Goal: Find specific page/section

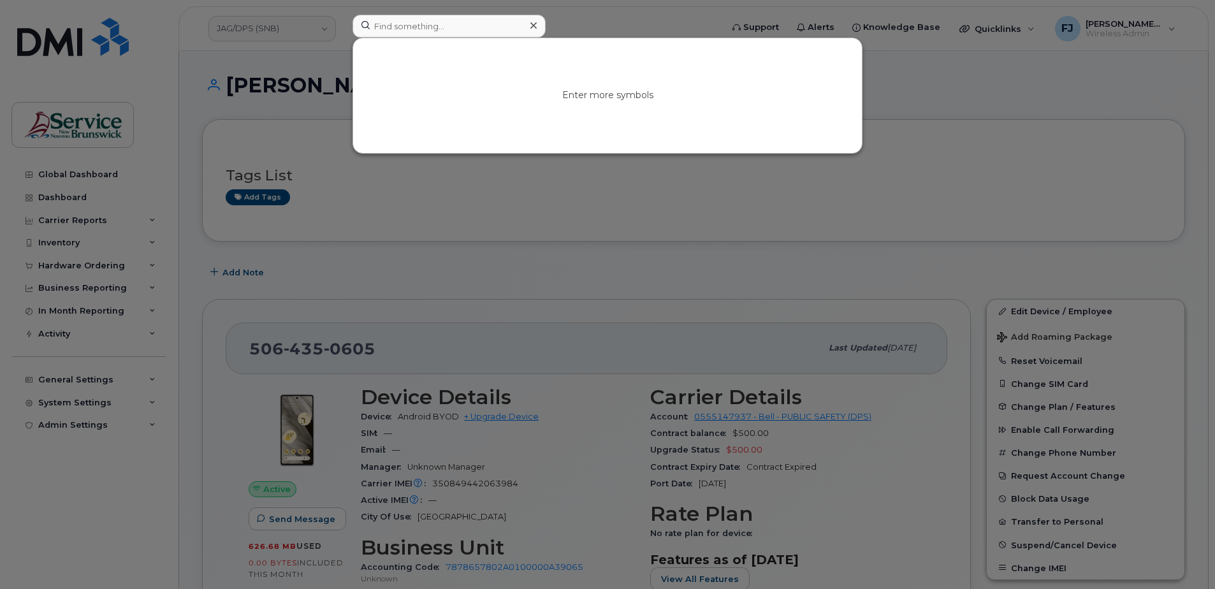
click at [463, 26] on input at bounding box center [449, 26] width 193 height 23
click at [267, 37] on div at bounding box center [607, 294] width 1215 height 589
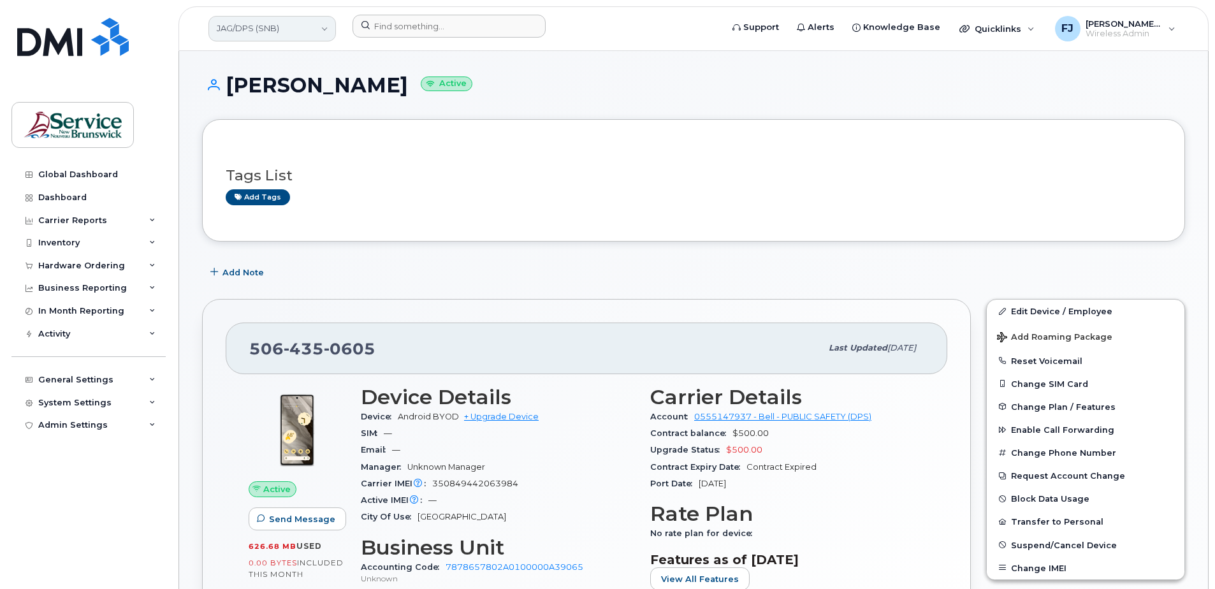
click at [281, 26] on link "JAG/DPS (SNB)" at bounding box center [273, 29] width 128 height 26
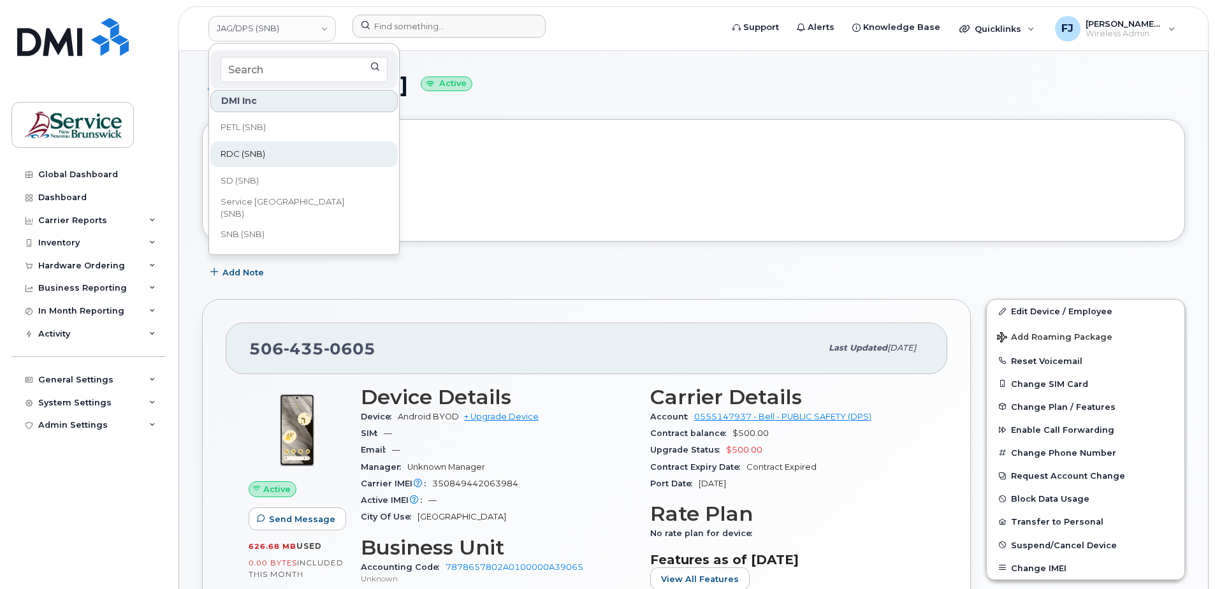
scroll to position [615, 0]
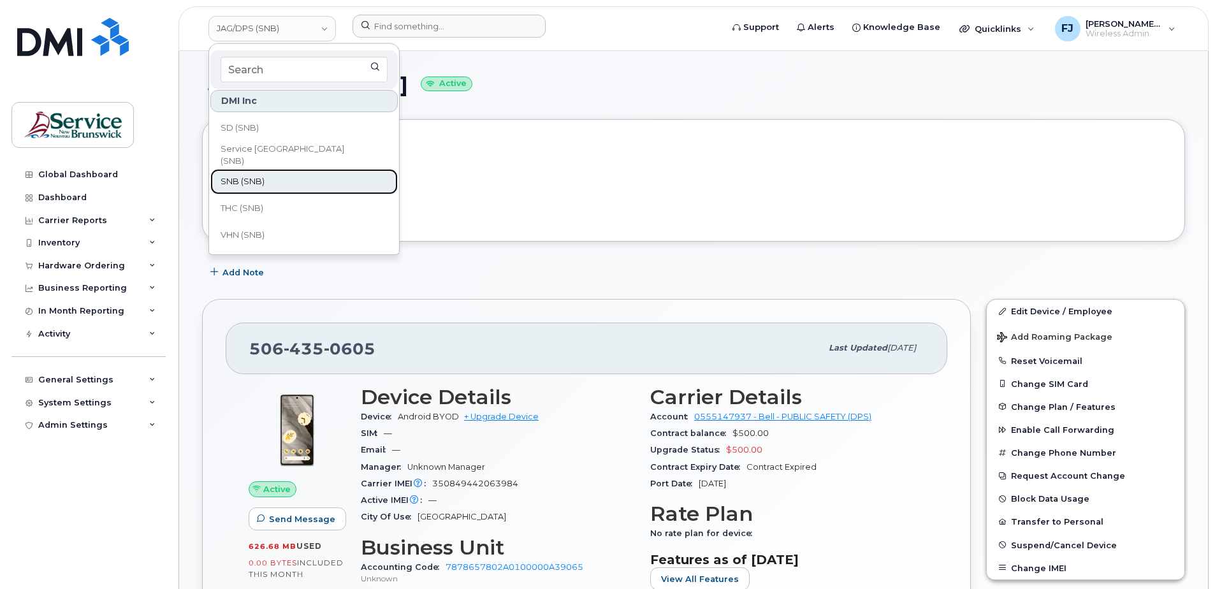
click at [268, 180] on link "SNB (SNB)" at bounding box center [303, 182] width 187 height 26
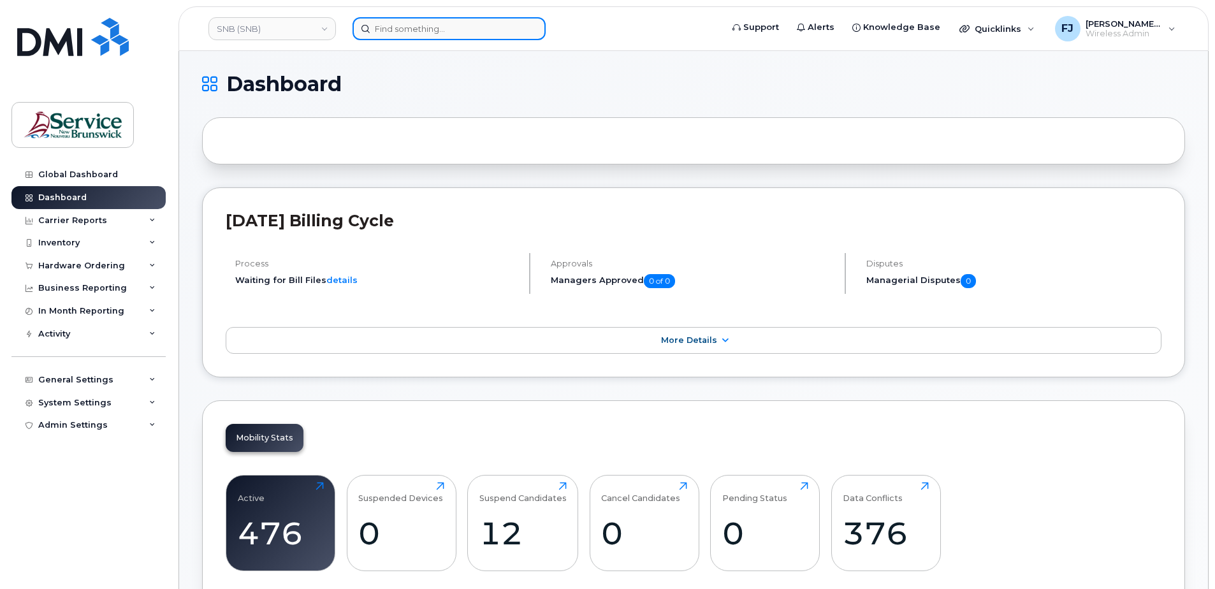
click at [422, 25] on input at bounding box center [449, 28] width 193 height 23
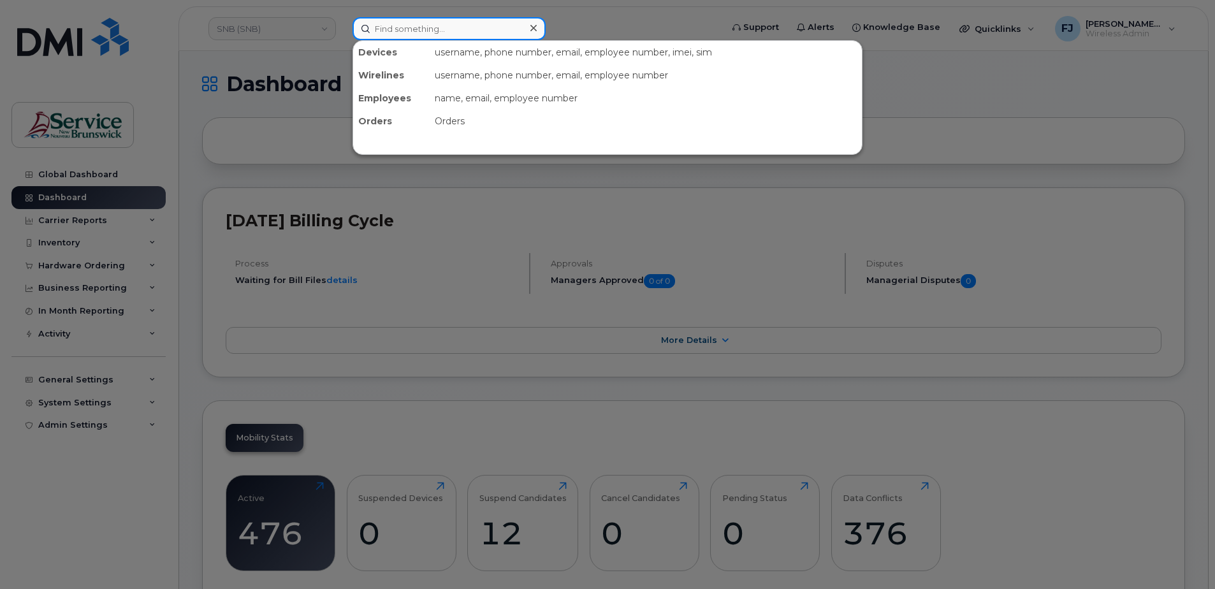
click at [422, 22] on input at bounding box center [449, 28] width 193 height 23
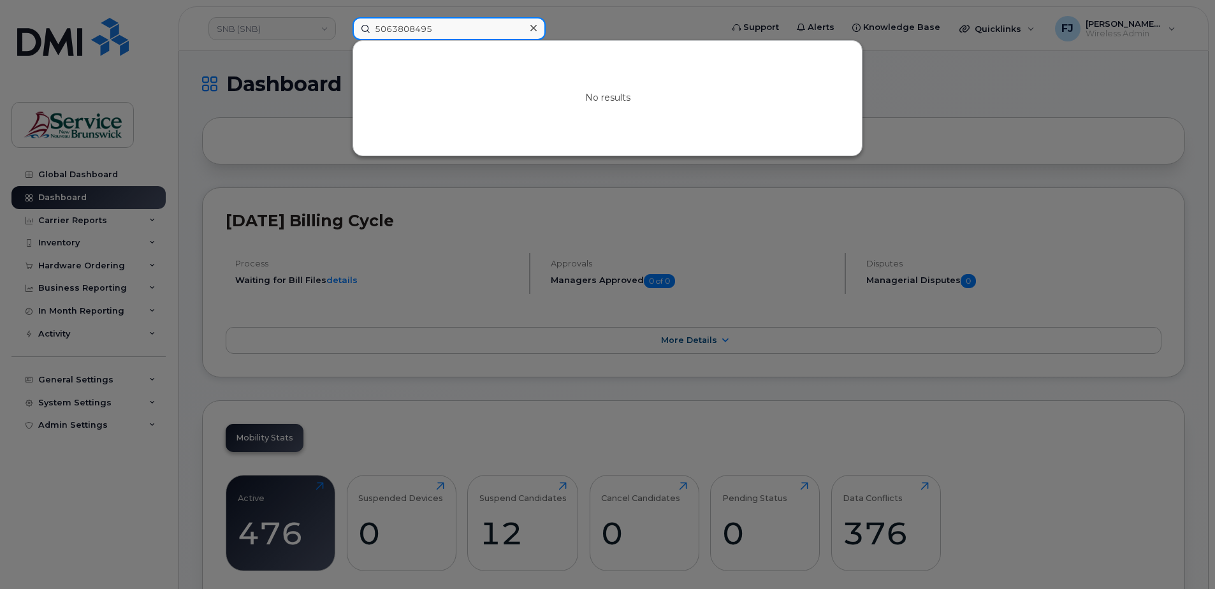
drag, startPoint x: 455, startPoint y: 21, endPoint x: 220, endPoint y: 24, distance: 234.7
click at [342, 24] on div "5063808495 No results" at bounding box center [532, 28] width 381 height 23
type input "5063808495"
click at [446, 180] on div at bounding box center [607, 294] width 1215 height 589
